Goal: Task Accomplishment & Management: Manage account settings

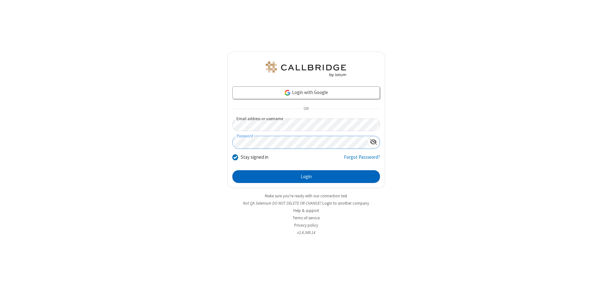
click at [306, 176] on button "Login" at bounding box center [306, 176] width 148 height 13
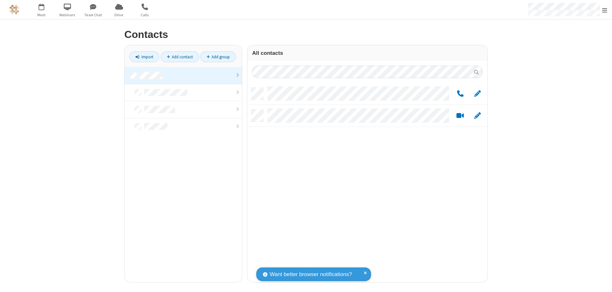
scroll to position [194, 235]
click at [183, 75] on link at bounding box center [183, 75] width 117 height 17
click at [180, 57] on link "Add contact" at bounding box center [180, 56] width 39 height 11
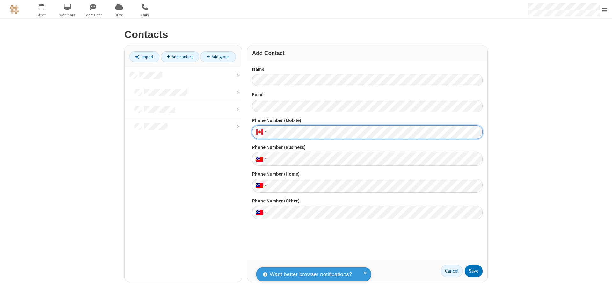
click at [473, 271] on button "Save" at bounding box center [473, 271] width 18 height 13
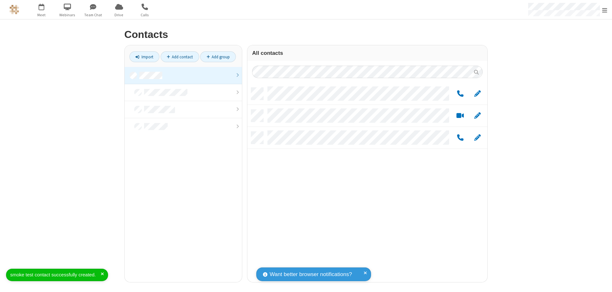
scroll to position [194, 235]
